Goal: Task Accomplishment & Management: Manage account settings

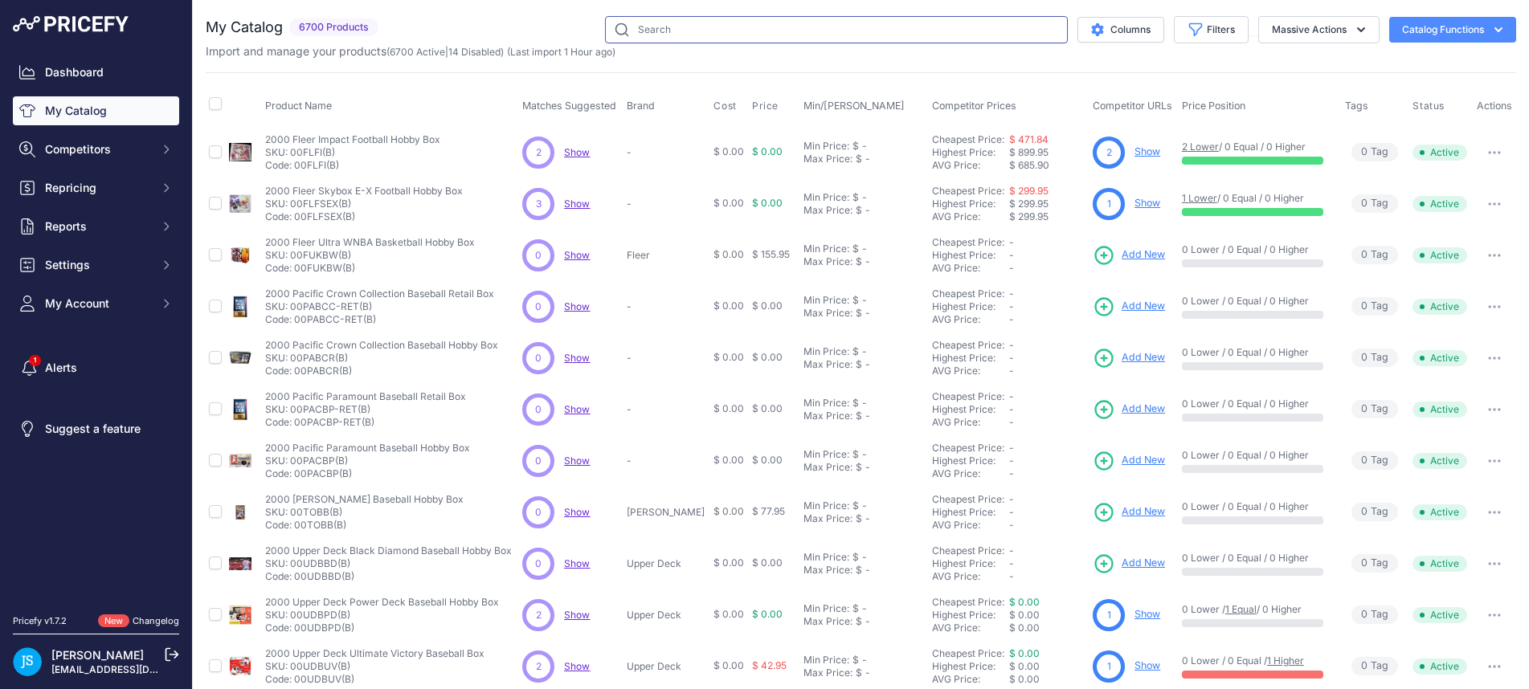
click at [677, 38] on input "text" at bounding box center [836, 29] width 463 height 27
type input "2025 bowman chrome baseball hobby box"
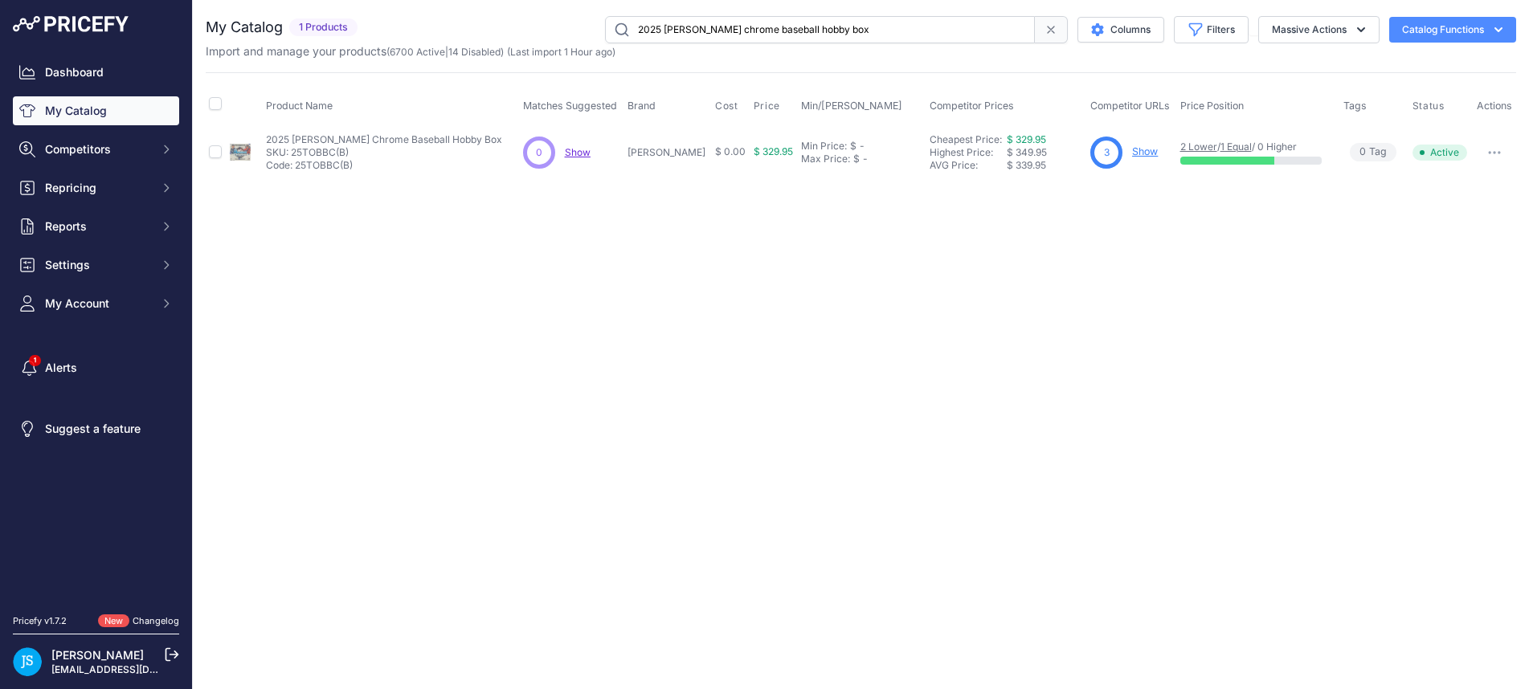
click at [1132, 153] on link "Show" at bounding box center [1145, 151] width 26 height 12
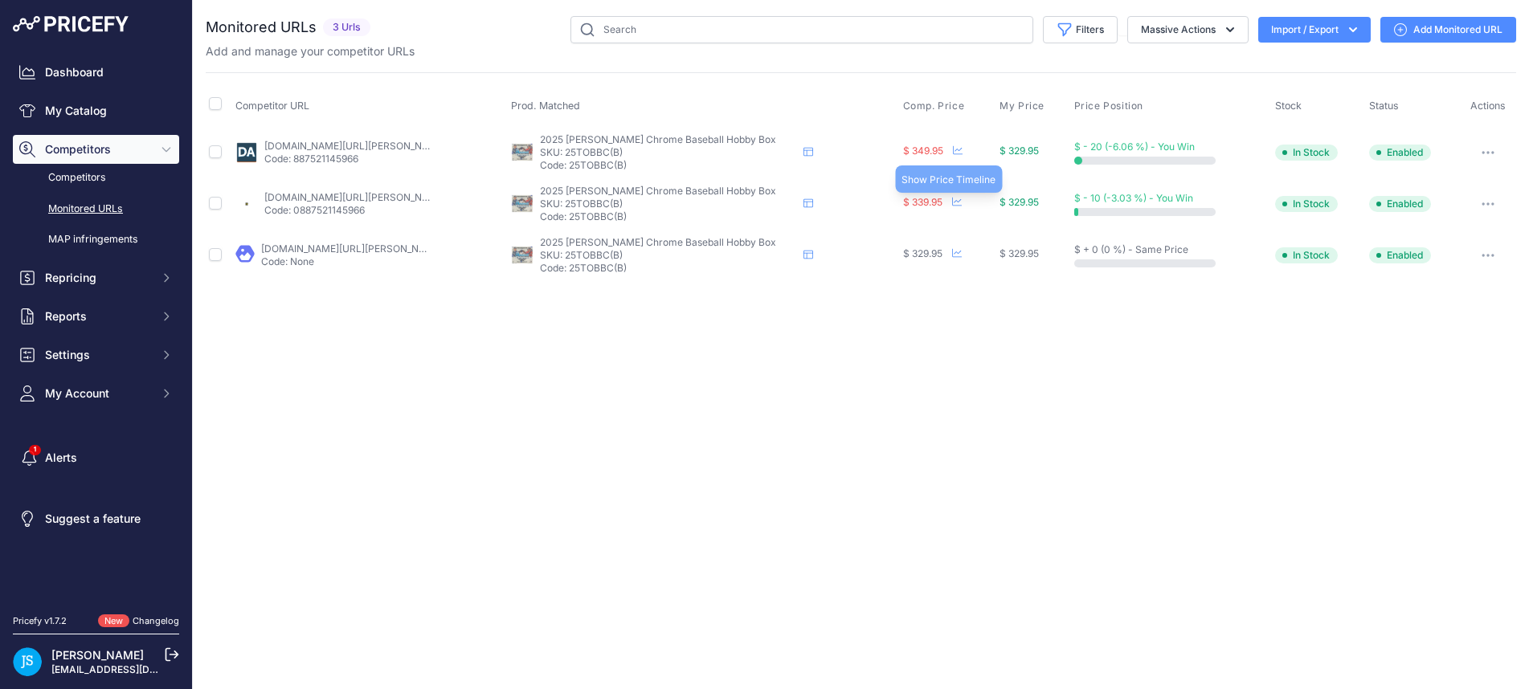
click at [952, 204] on icon at bounding box center [957, 202] width 10 height 10
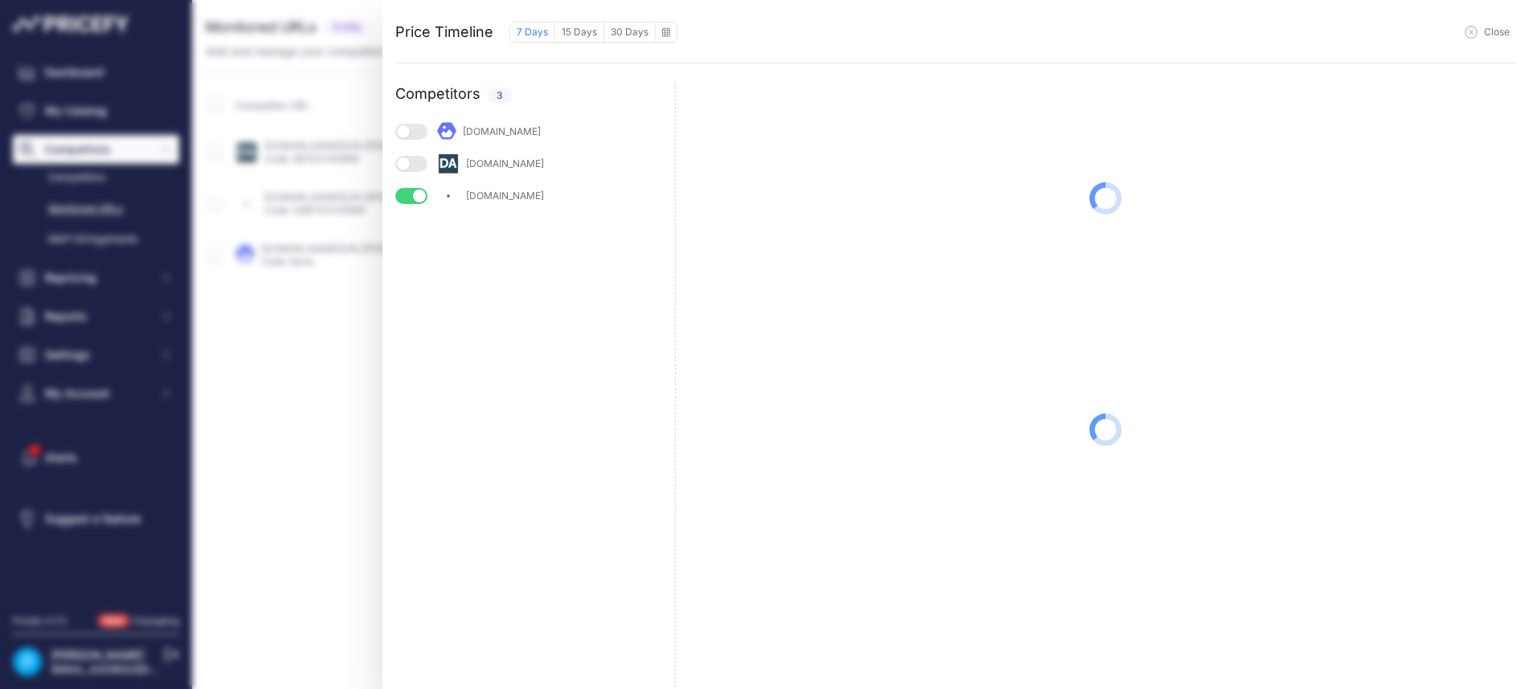
click at [401, 169] on button "button" at bounding box center [411, 164] width 32 height 16
click at [408, 129] on button "button" at bounding box center [411, 132] width 32 height 16
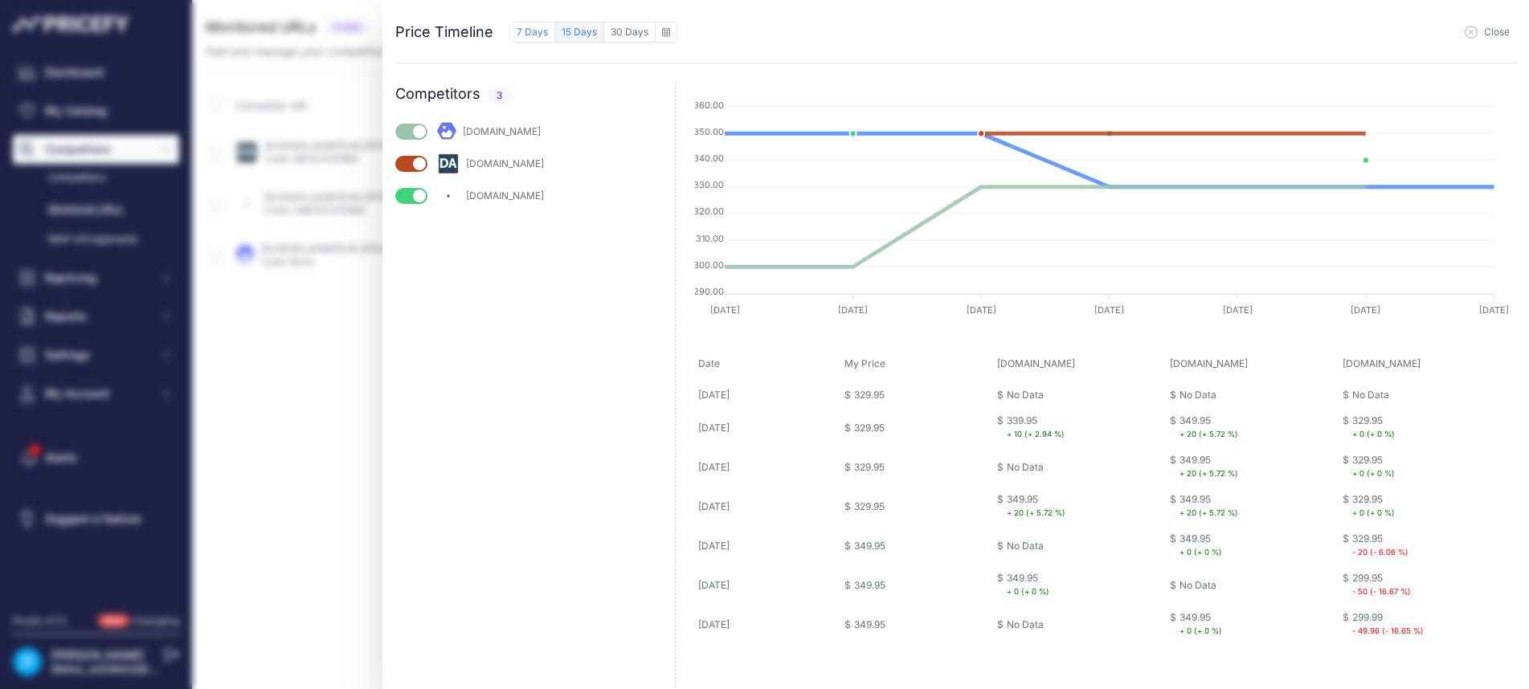
click at [571, 25] on button "15 Days" at bounding box center [579, 32] width 49 height 21
